Goal: Information Seeking & Learning: Compare options

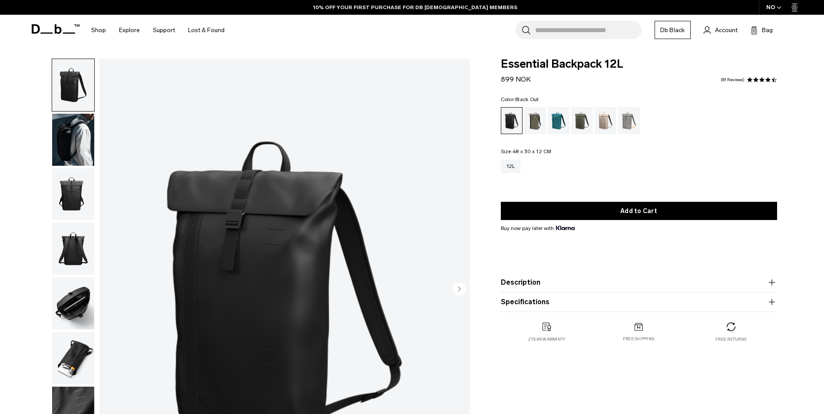
click at [456, 282] on icon "Next slide" at bounding box center [459, 288] width 13 height 13
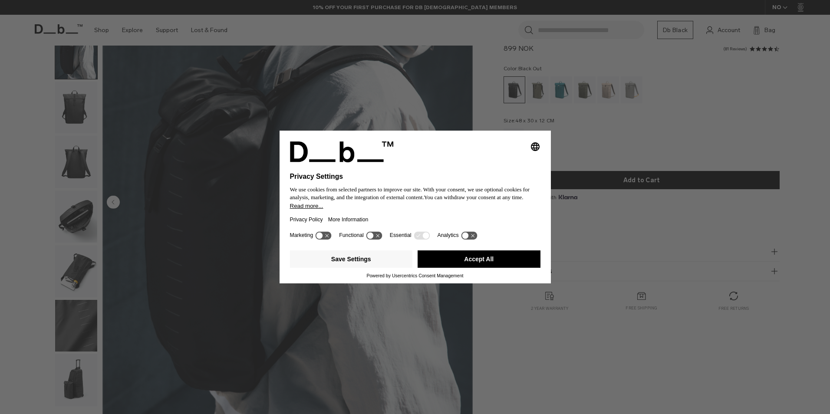
click at [497, 258] on button "Accept All" at bounding box center [479, 259] width 123 height 17
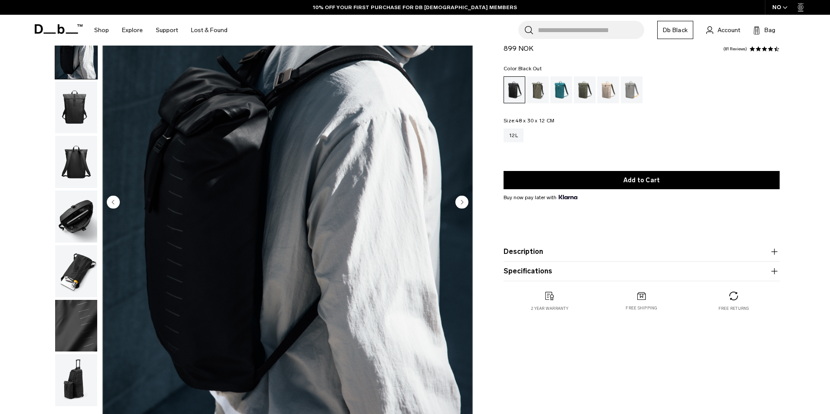
click at [476, 259] on div "02 / 08" at bounding box center [250, 205] width 453 height 467
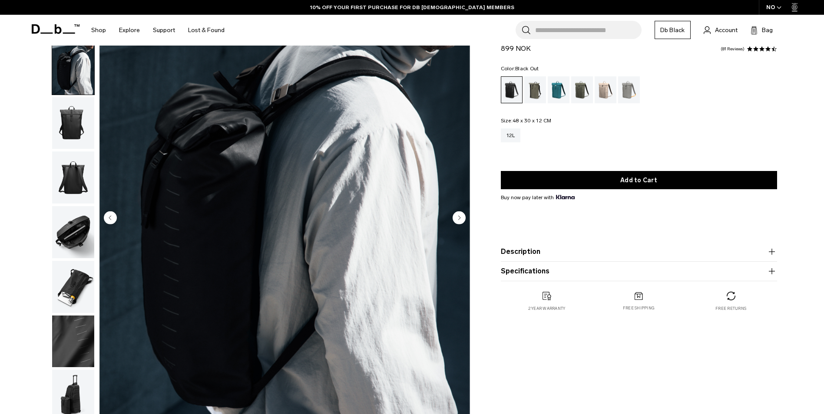
scroll to position [87, 0]
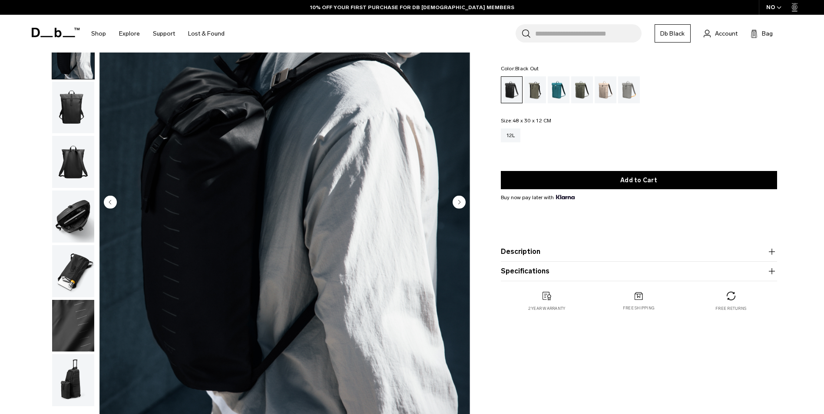
click at [459, 205] on circle "Next slide" at bounding box center [459, 201] width 13 height 13
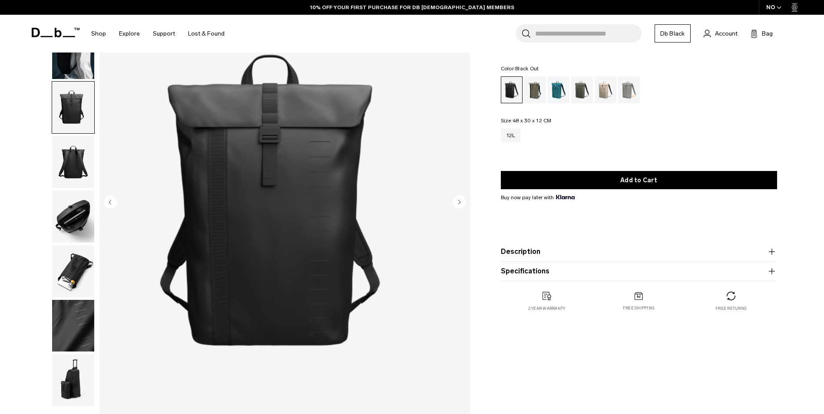
click at [459, 202] on icon "Next slide" at bounding box center [459, 202] width 2 height 4
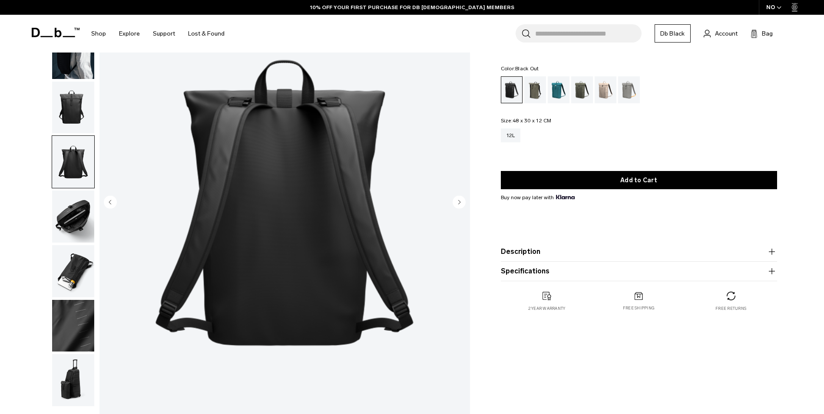
click at [459, 202] on icon "Next slide" at bounding box center [459, 202] width 2 height 4
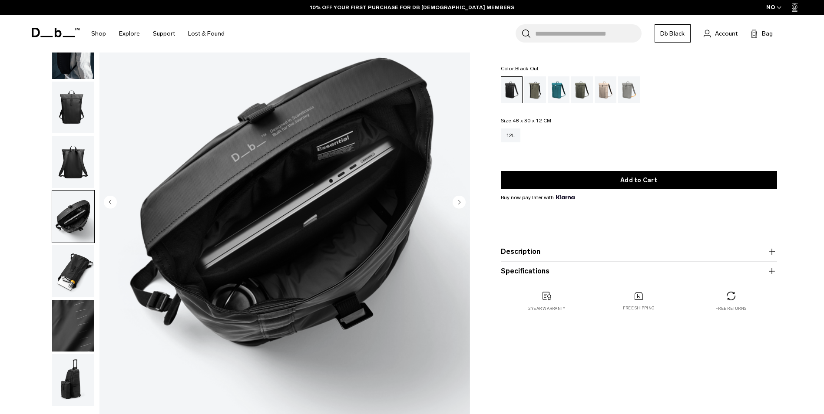
click at [459, 202] on icon "Next slide" at bounding box center [459, 202] width 2 height 4
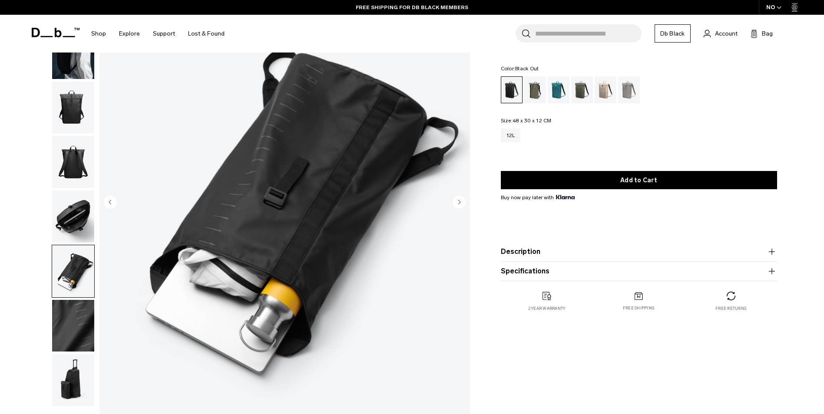
click at [459, 202] on icon "Next slide" at bounding box center [459, 202] width 2 height 4
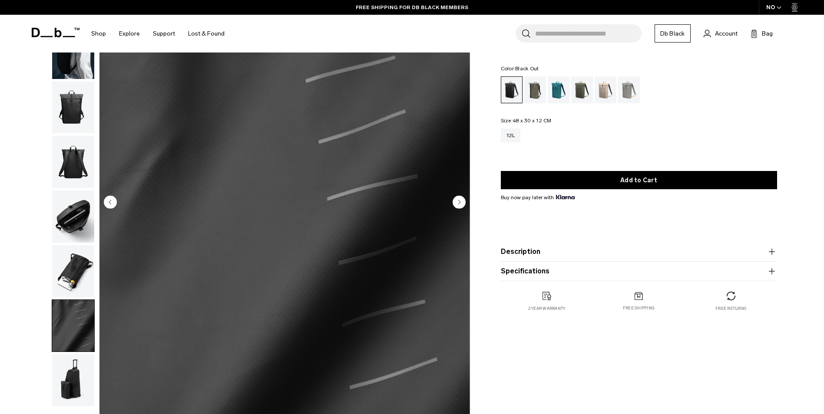
click at [459, 202] on icon "Next slide" at bounding box center [459, 202] width 2 height 4
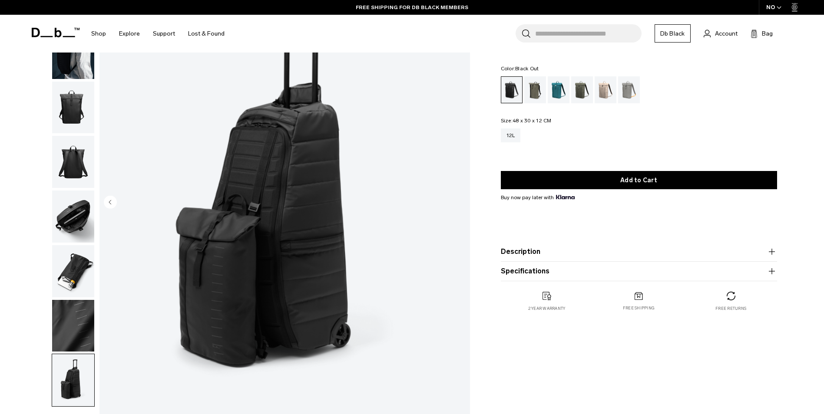
click at [459, 202] on img "8 / 8" at bounding box center [284, 203] width 370 height 463
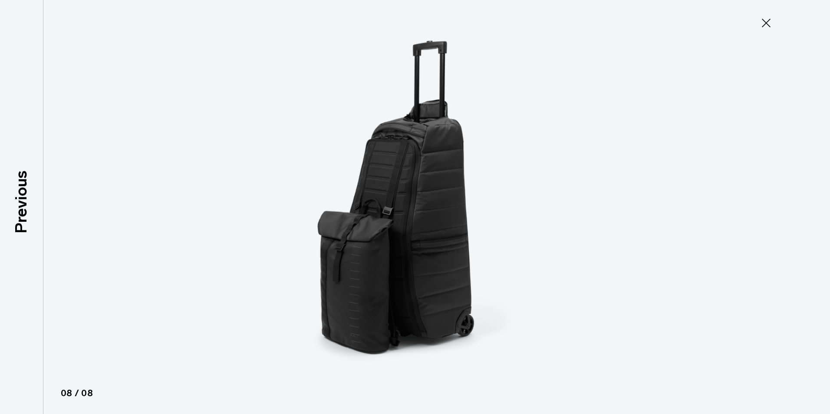
click at [459, 202] on img at bounding box center [415, 207] width 391 height 414
click at [767, 26] on icon at bounding box center [767, 23] width 14 height 14
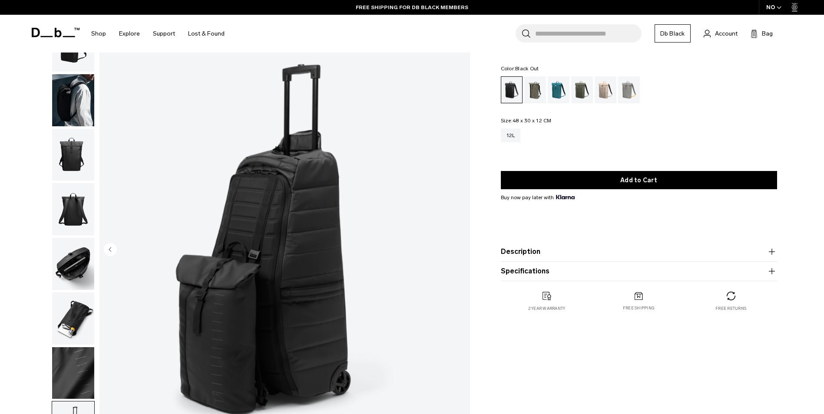
scroll to position [0, 0]
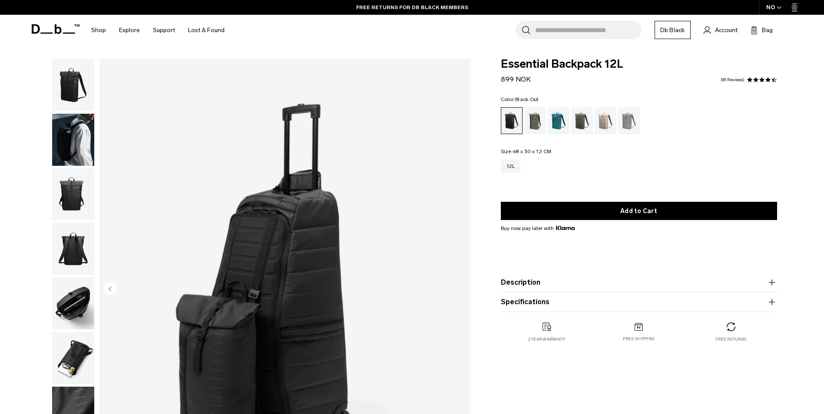
click at [63, 89] on img "button" at bounding box center [73, 85] width 42 height 52
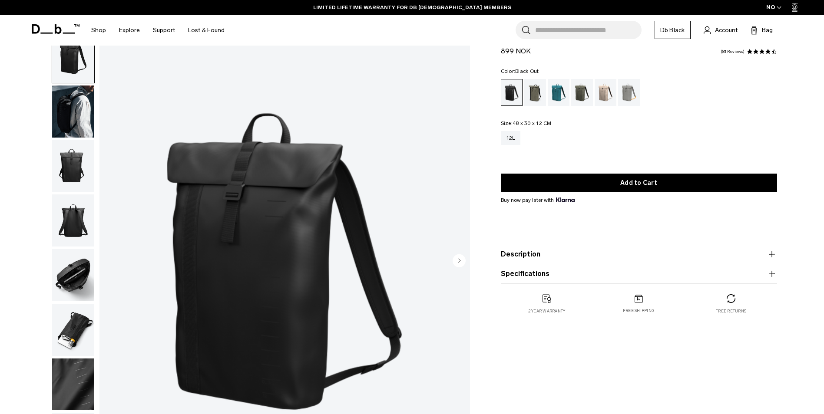
scroll to position [43, 0]
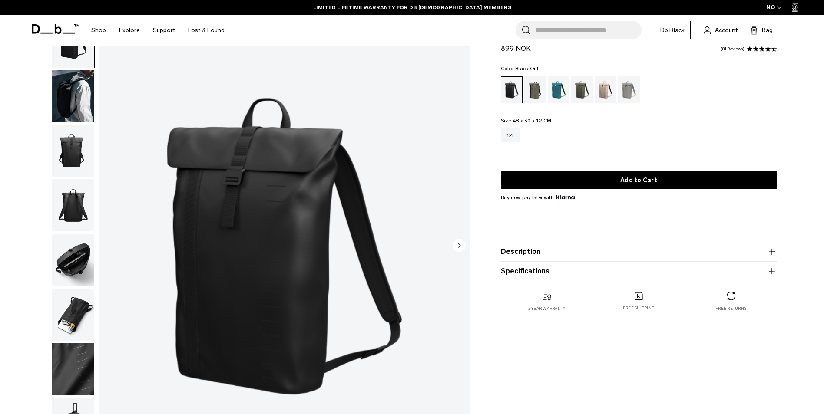
click at [461, 245] on circle "Next slide" at bounding box center [459, 245] width 13 height 13
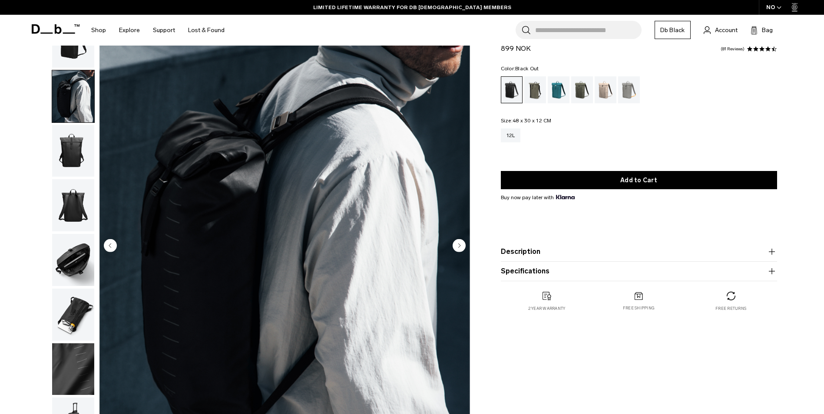
click at [461, 245] on circle "Next slide" at bounding box center [459, 245] width 13 height 13
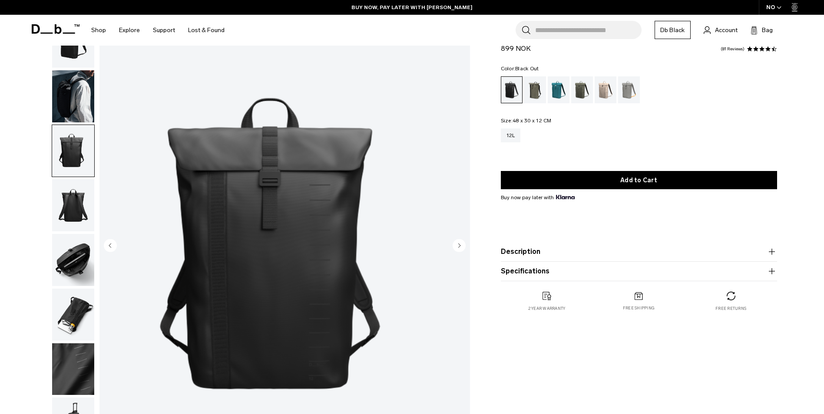
click at [461, 245] on circle "Next slide" at bounding box center [459, 245] width 13 height 13
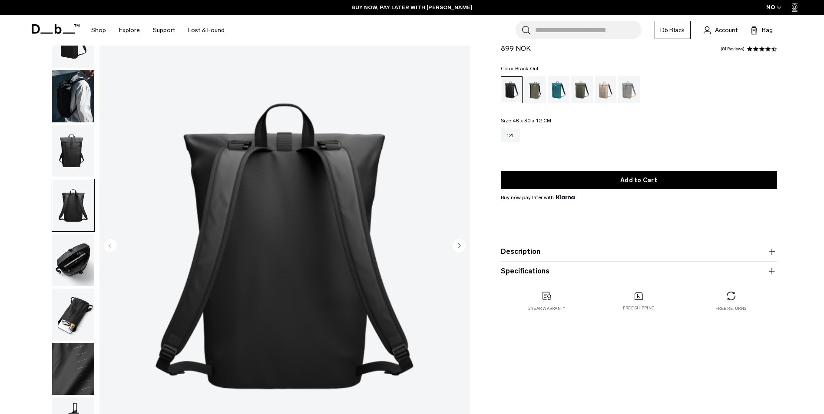
click at [114, 242] on circle "Previous slide" at bounding box center [110, 245] width 13 height 13
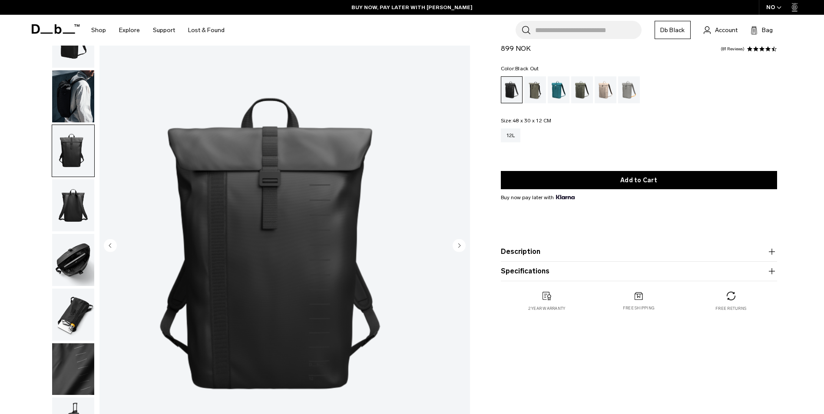
click at [114, 242] on circle "Previous slide" at bounding box center [110, 245] width 13 height 13
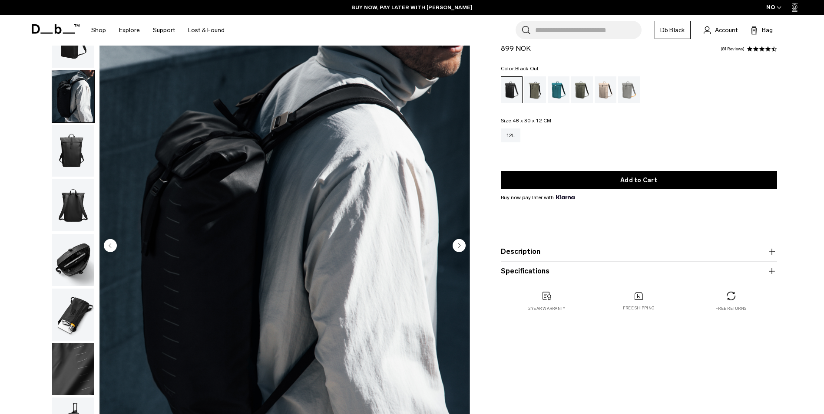
click at [114, 242] on circle "Previous slide" at bounding box center [110, 245] width 13 height 13
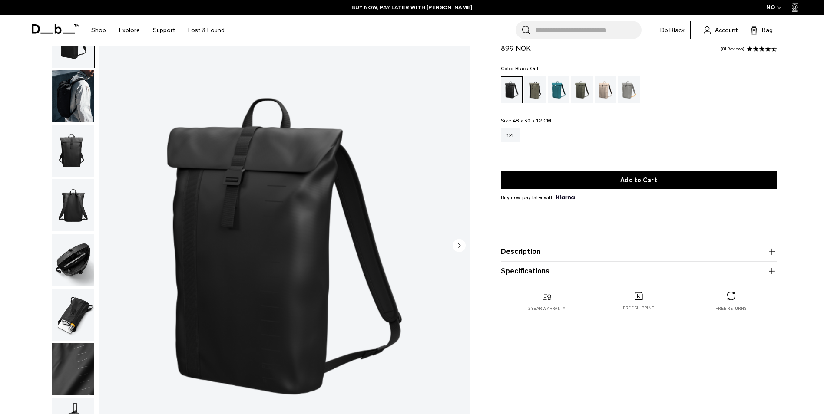
click at [114, 242] on img "1 / 8" at bounding box center [284, 246] width 370 height 463
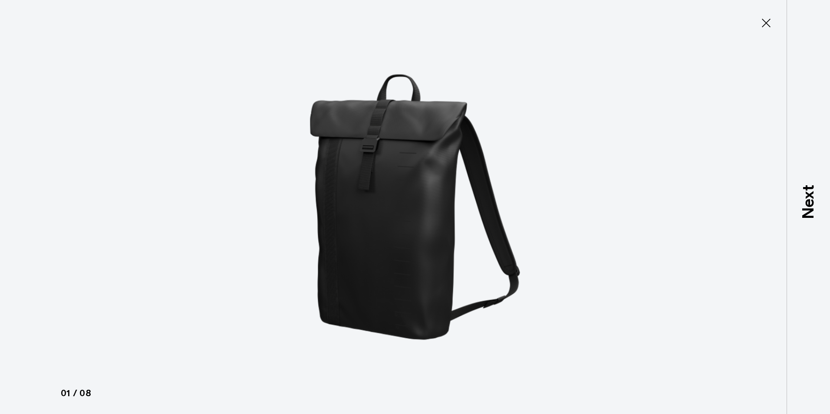
click at [114, 242] on div at bounding box center [415, 207] width 830 height 414
click at [768, 21] on icon at bounding box center [767, 23] width 14 height 14
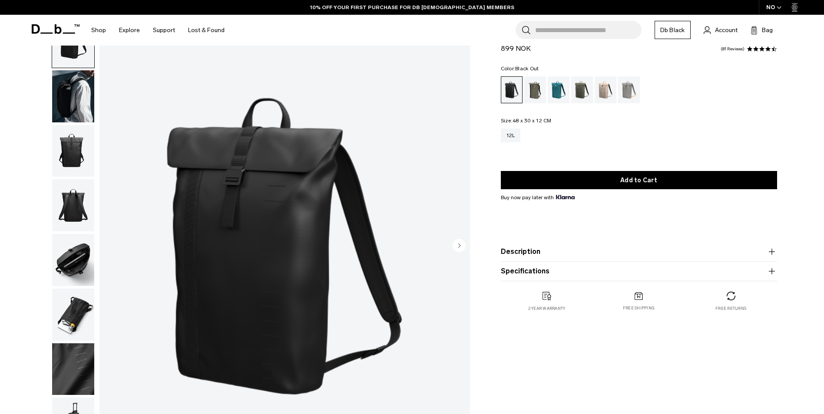
click at [73, 252] on img "button" at bounding box center [73, 260] width 42 height 52
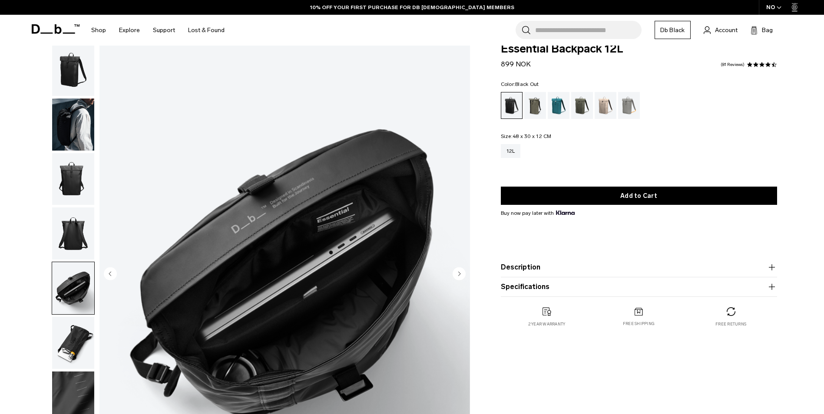
scroll to position [0, 0]
